Goal: Task Accomplishment & Management: Use online tool/utility

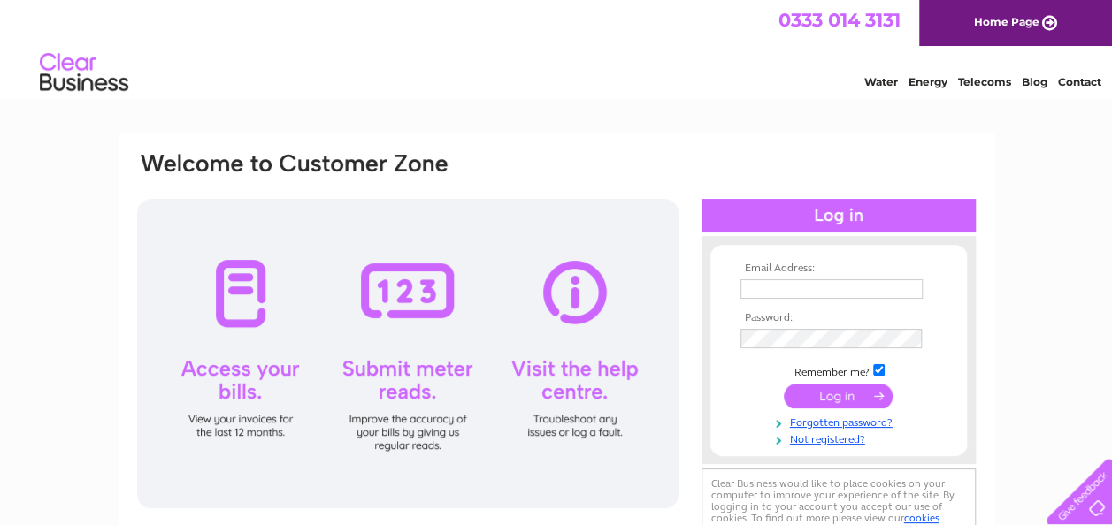
type input "[EMAIL_ADDRESS][DOMAIN_NAME]"
click at [826, 396] on input "submit" at bounding box center [838, 396] width 109 height 25
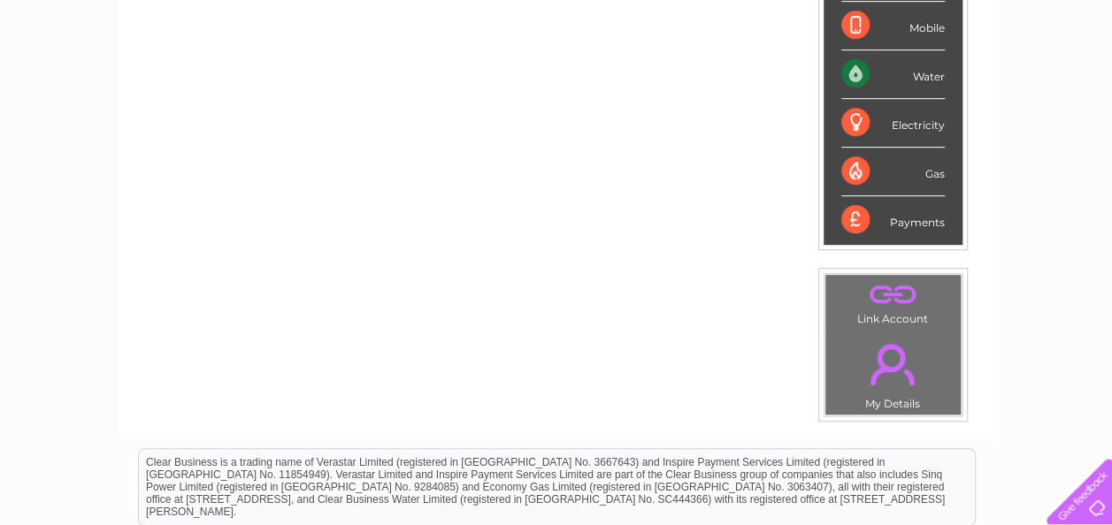
scroll to position [389, 0]
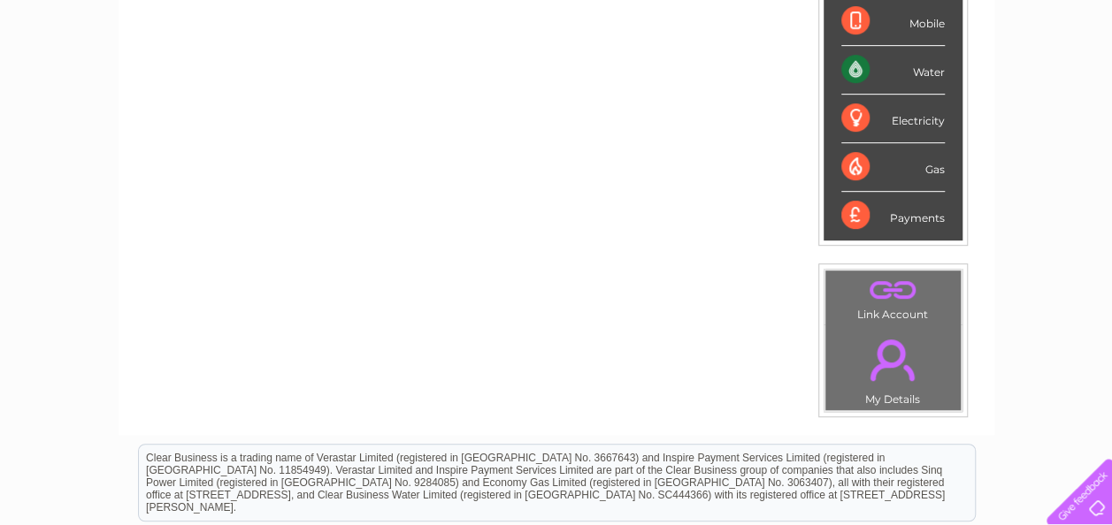
click at [854, 69] on div "Water" at bounding box center [892, 70] width 103 height 49
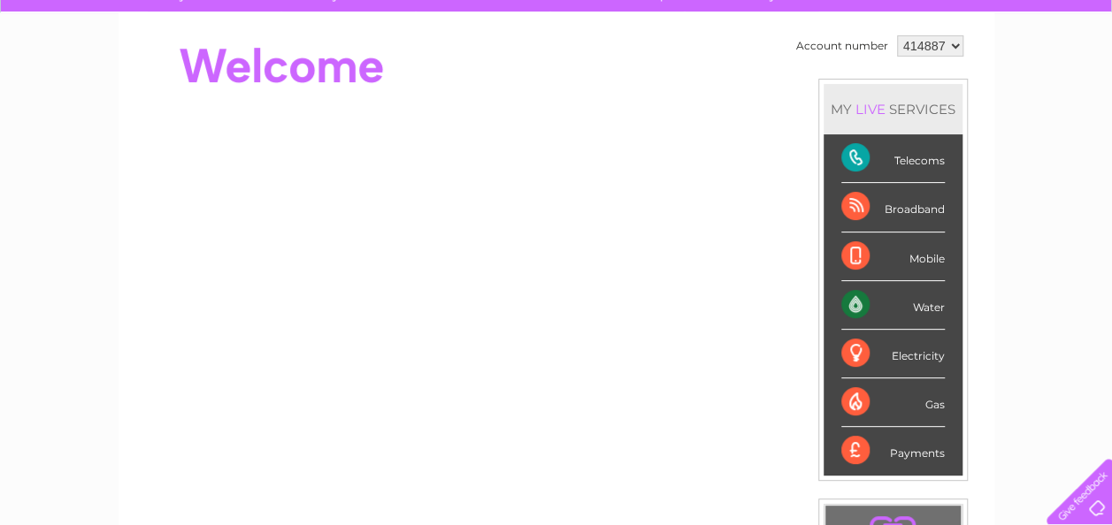
scroll to position [11, 0]
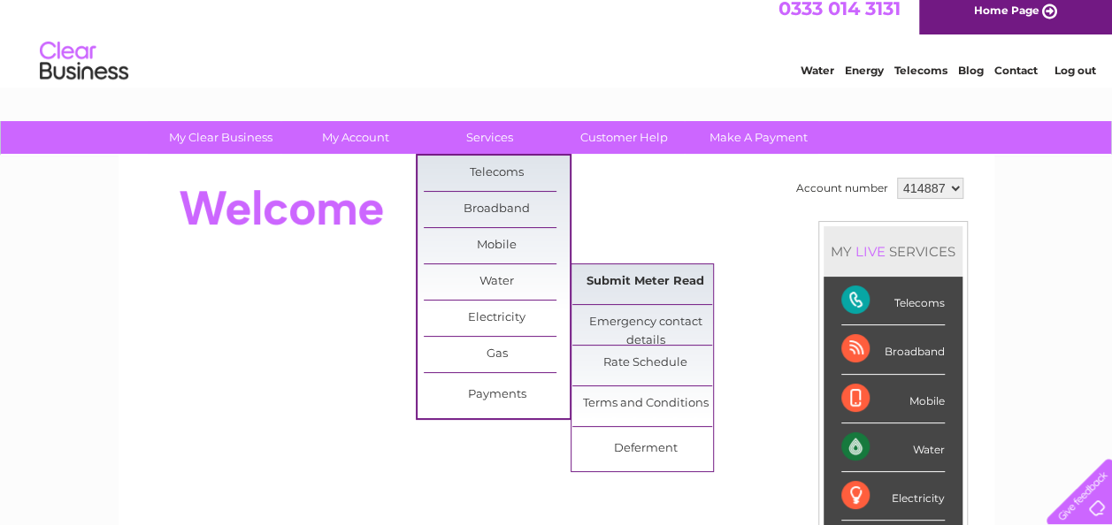
click at [600, 272] on link "Submit Meter Read" at bounding box center [645, 281] width 146 height 35
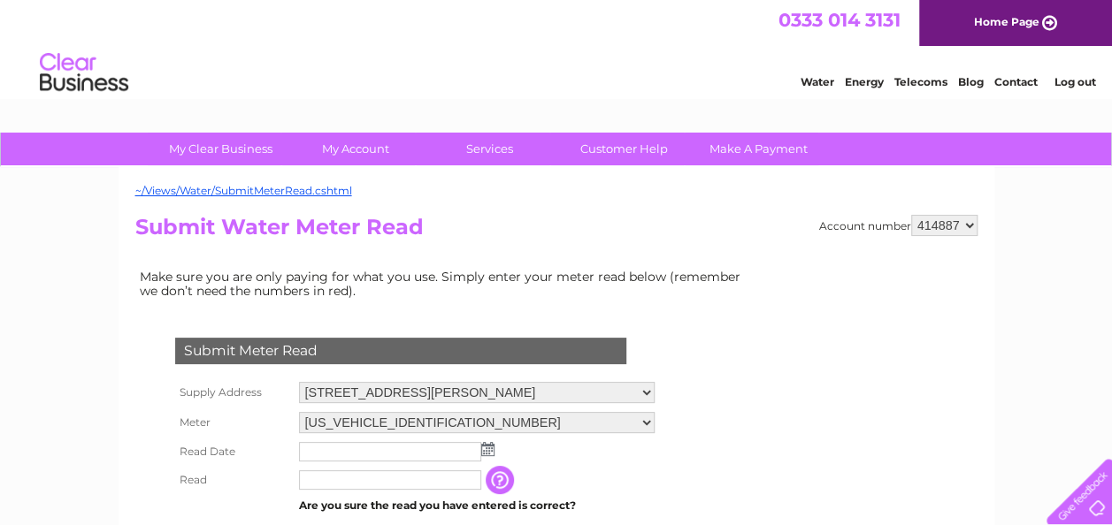
click at [486, 455] on img at bounding box center [487, 449] width 13 height 14
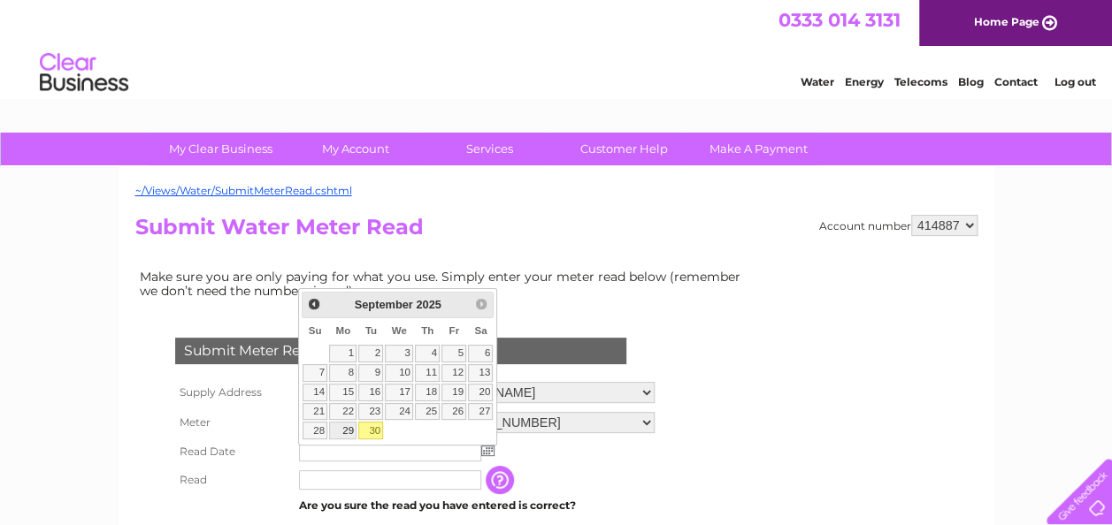
click at [351, 425] on link "29" at bounding box center [342, 431] width 27 height 18
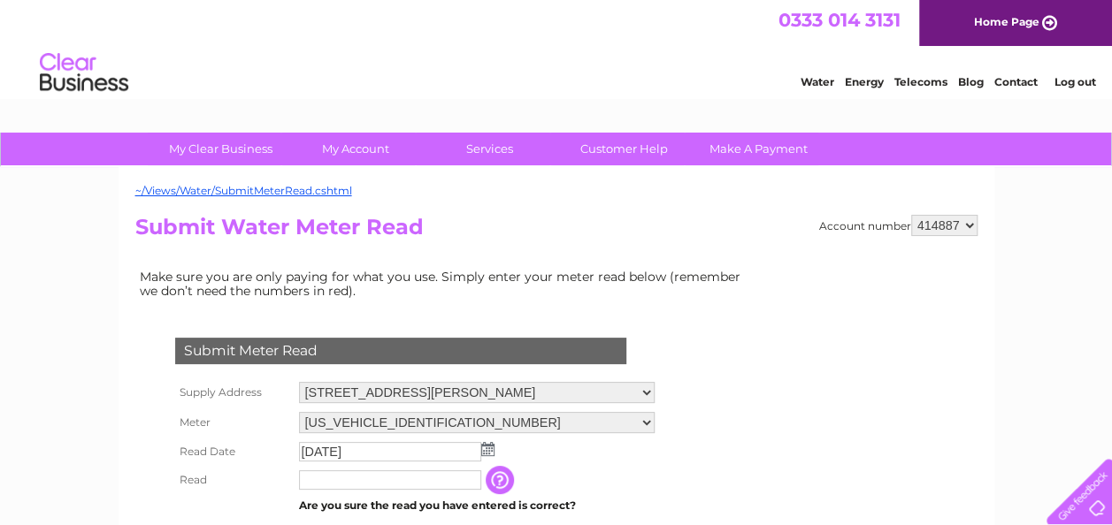
click at [488, 449] on img at bounding box center [487, 449] width 13 height 14
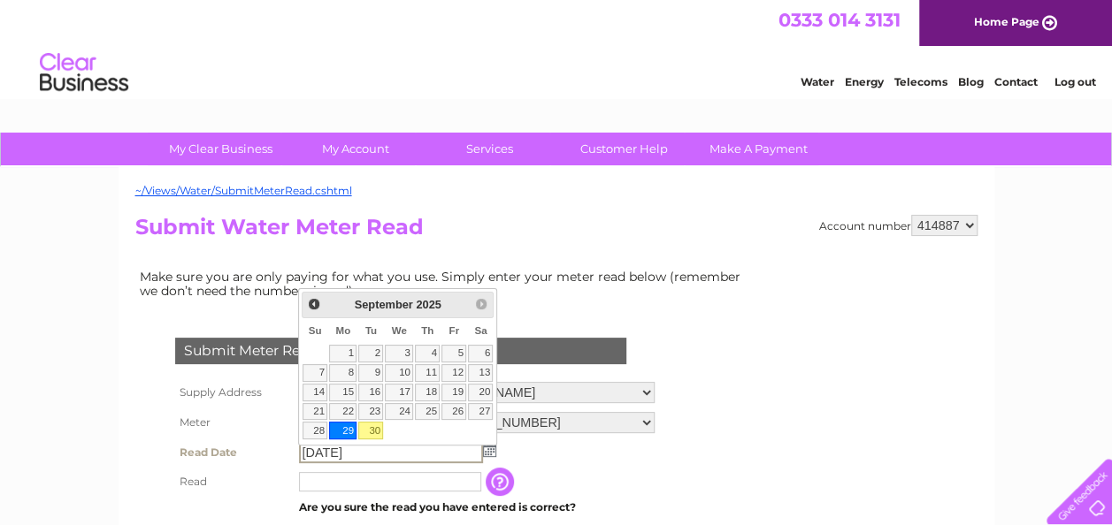
click at [379, 427] on link "30" at bounding box center [370, 431] width 25 height 18
type input "2025/09/30"
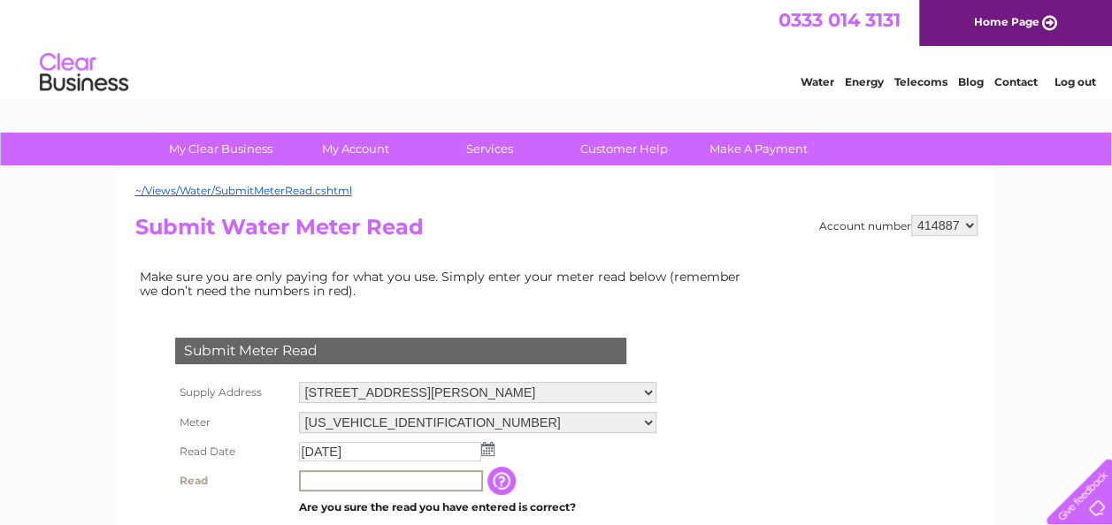
click at [339, 481] on input "text" at bounding box center [391, 480] width 184 height 21
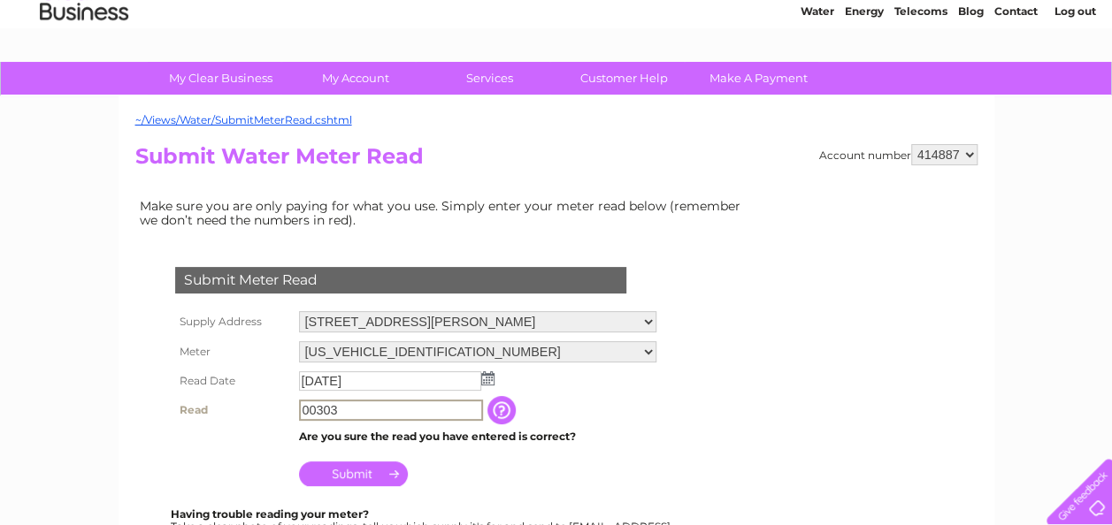
scroll to position [106, 0]
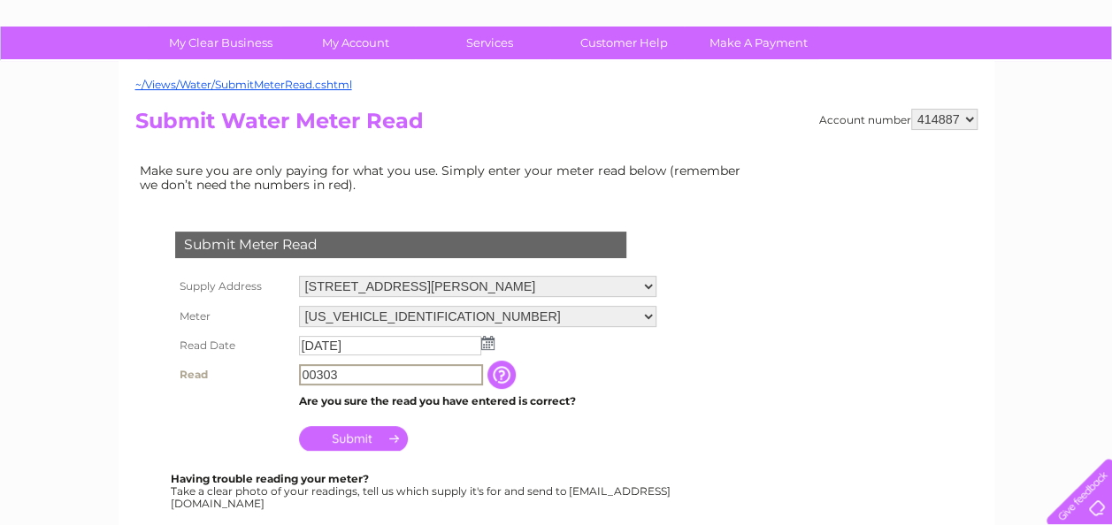
type input "00303"
click at [363, 429] on input "Submit" at bounding box center [353, 437] width 109 height 25
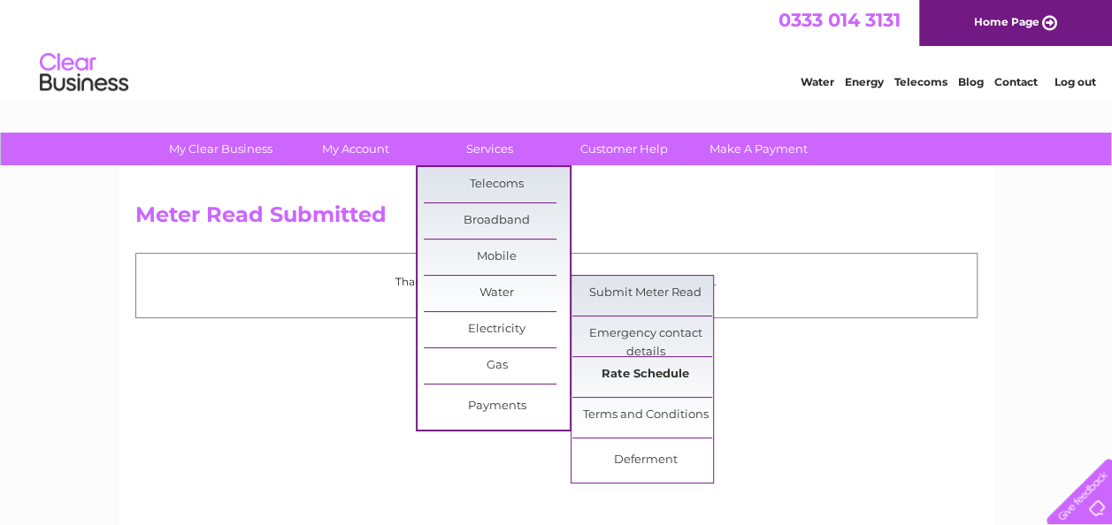
click at [624, 377] on link "Rate Schedule" at bounding box center [645, 374] width 146 height 35
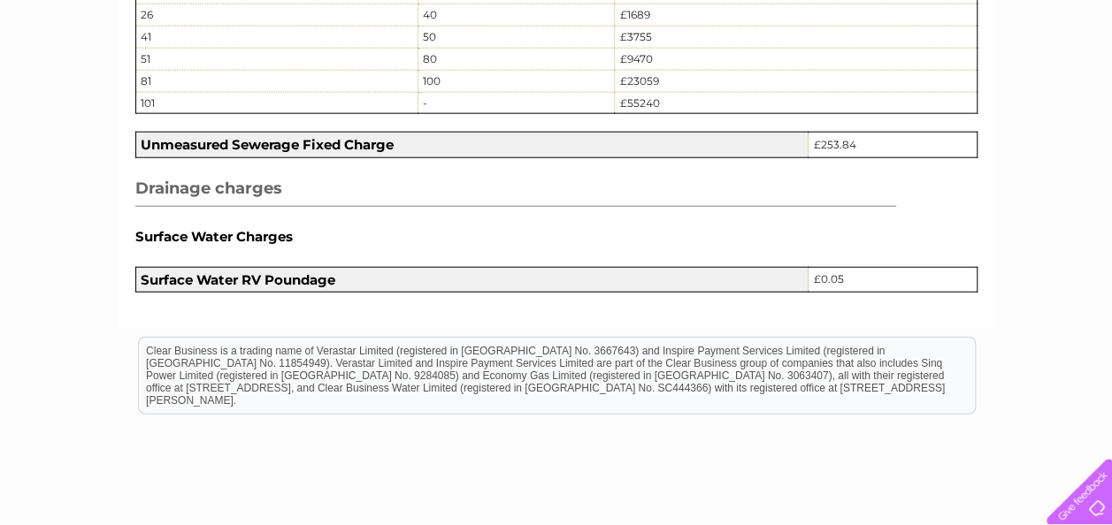
scroll to position [2241, 0]
